Goal: Find contact information: Find contact information

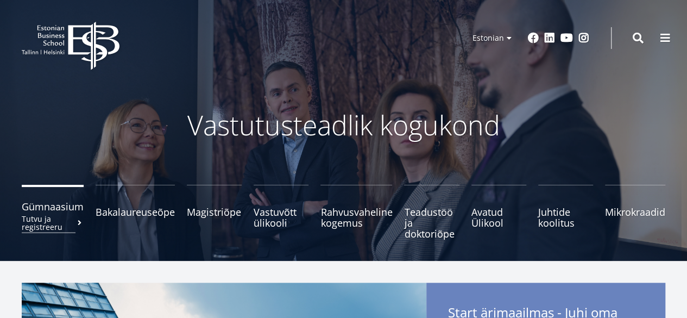
click at [71, 211] on span "Gümnaasium Tutvu ja registreeru" at bounding box center [53, 206] width 62 height 11
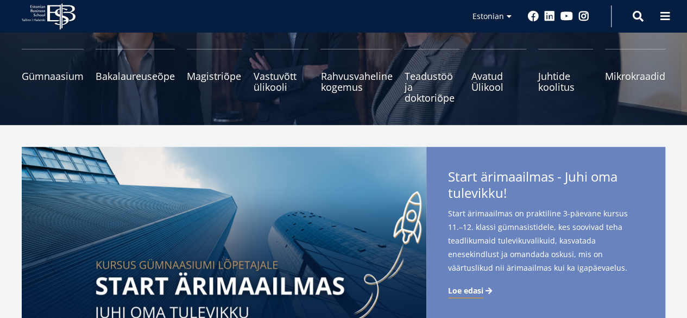
scroll to position [133, 0]
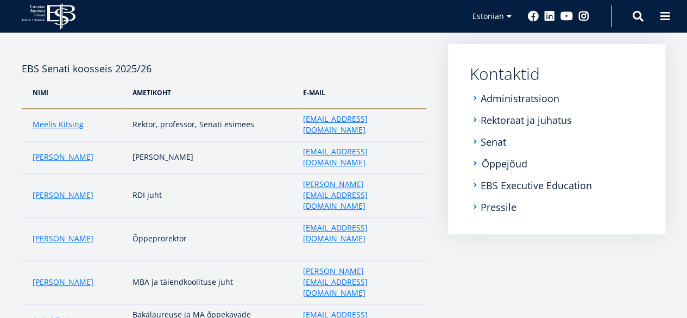
scroll to position [153, 0]
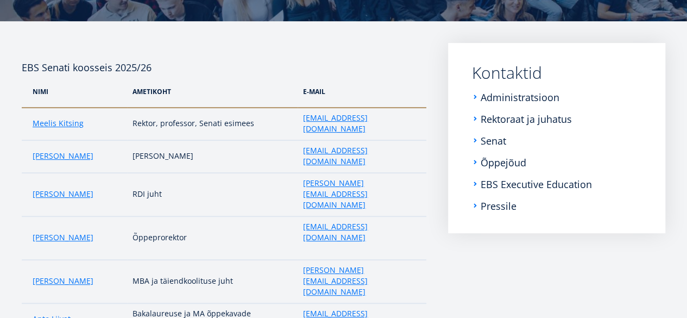
click at [489, 67] on link "Kontaktid" at bounding box center [559, 73] width 174 height 16
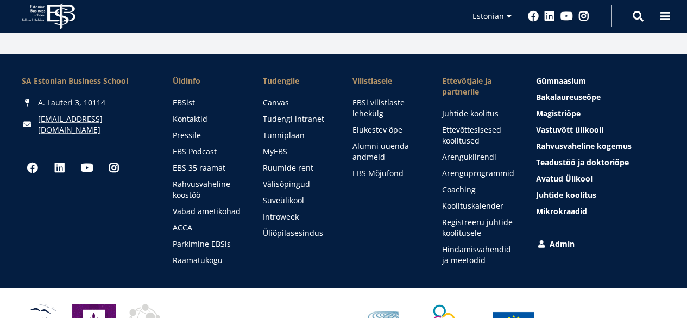
scroll to position [571, 0]
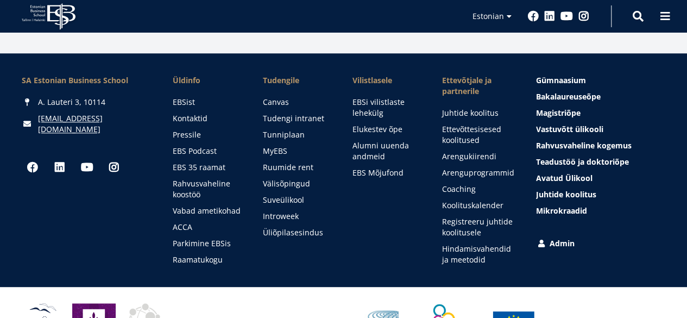
click at [635, 7] on div "Otsing" at bounding box center [638, 16] width 11 height 23
click at [635, 9] on div "Otsing" at bounding box center [638, 16] width 11 height 23
click at [636, 12] on span at bounding box center [638, 15] width 11 height 11
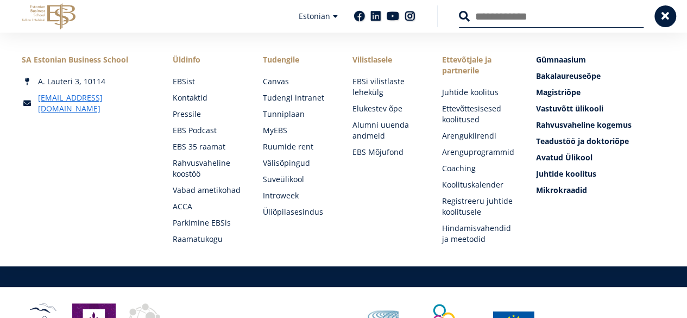
click at [636, 12] on input "Otsing" at bounding box center [551, 16] width 185 height 23
type input "********"
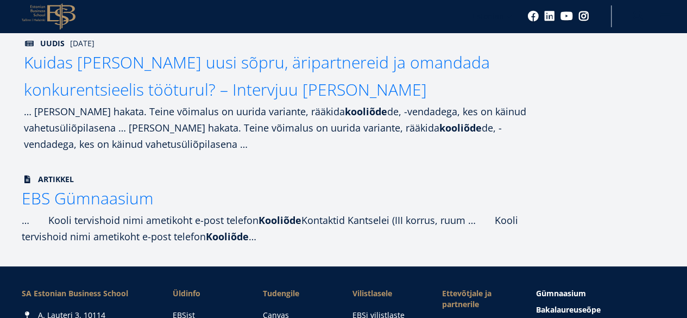
scroll to position [175, 0]
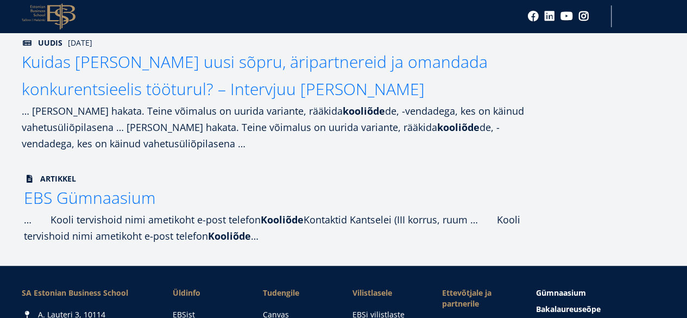
click at [147, 201] on span "EBS Gümnaasium" at bounding box center [90, 197] width 132 height 22
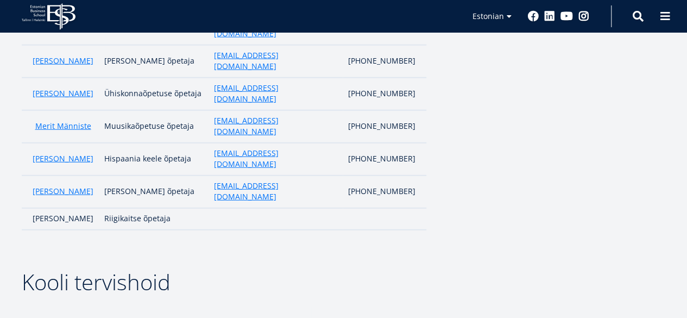
scroll to position [1297, 0]
